Goal: Information Seeking & Learning: Learn about a topic

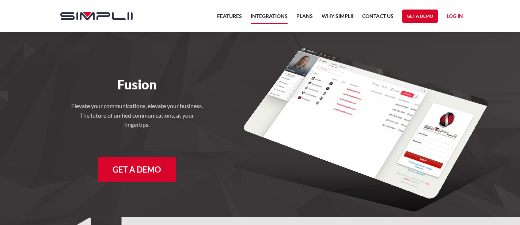
click at [266, 16] on link "Integrations" at bounding box center [269, 18] width 37 height 12
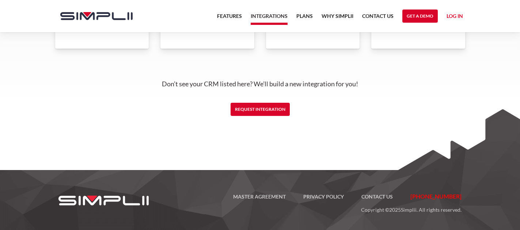
scroll to position [1844, 0]
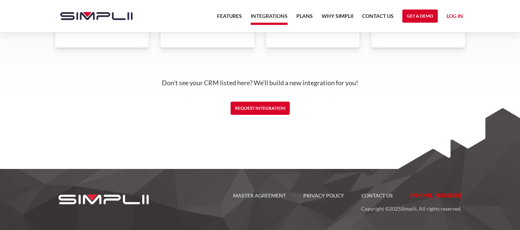
click at [455, 15] on link "Log in" at bounding box center [455, 17] width 16 height 11
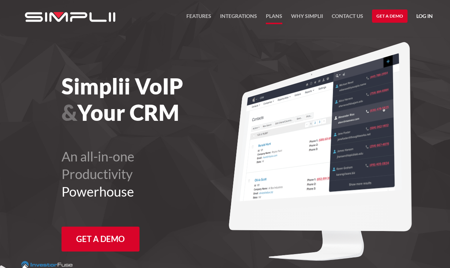
click at [274, 17] on link "Plans" at bounding box center [274, 18] width 16 height 12
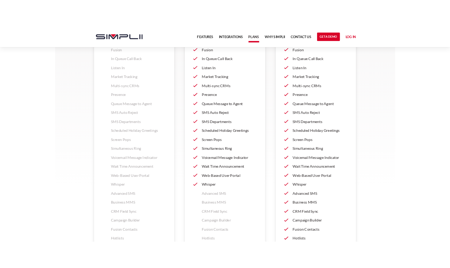
scroll to position [890, 0]
